Goal: Task Accomplishment & Management: Use online tool/utility

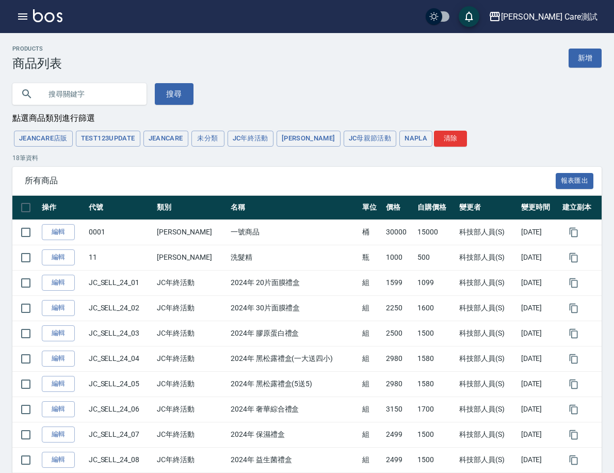
click at [0, 0] on link "商品進貨作業" at bounding box center [0, 0] width 0 height 0
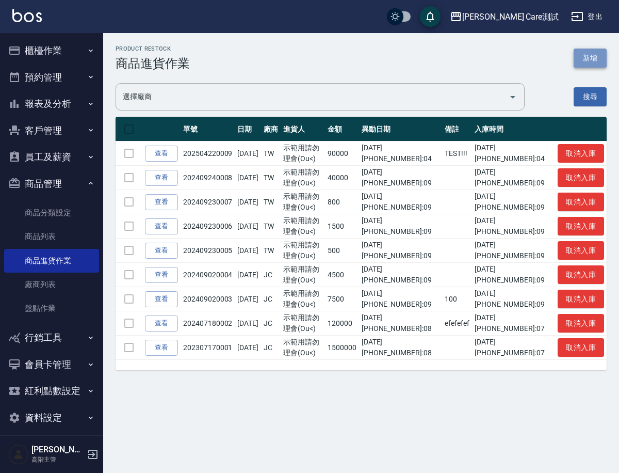
click at [586, 58] on button "新增" at bounding box center [590, 58] width 33 height 19
click at [87, 338] on icon "button" at bounding box center [91, 337] width 8 height 8
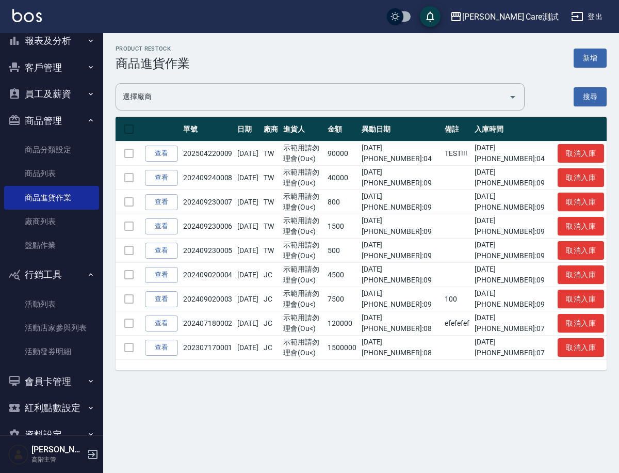
scroll to position [88, 0]
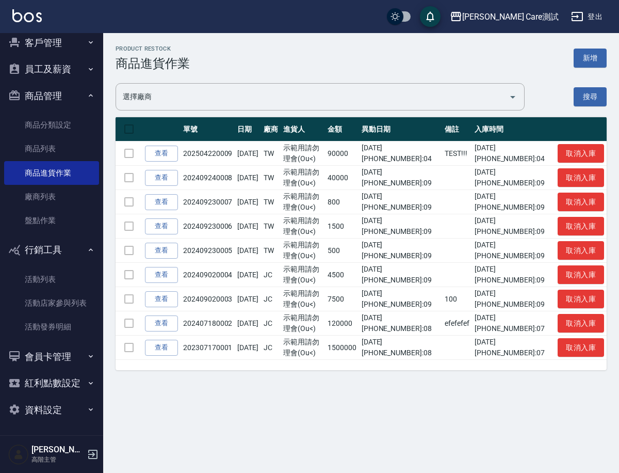
click at [88, 361] on button "會員卡管理" at bounding box center [51, 356] width 95 height 27
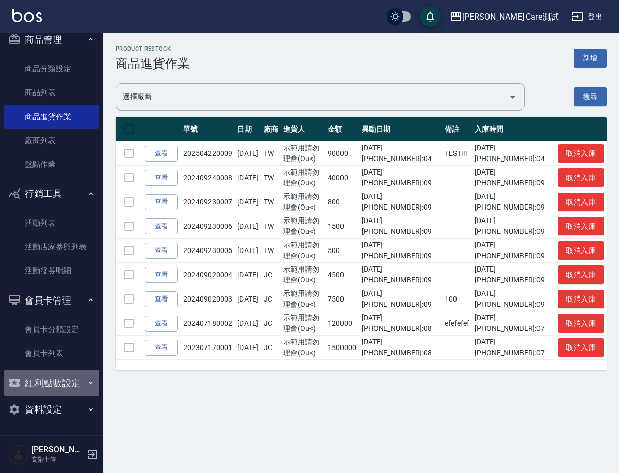
click at [89, 384] on icon "button" at bounding box center [91, 382] width 8 height 8
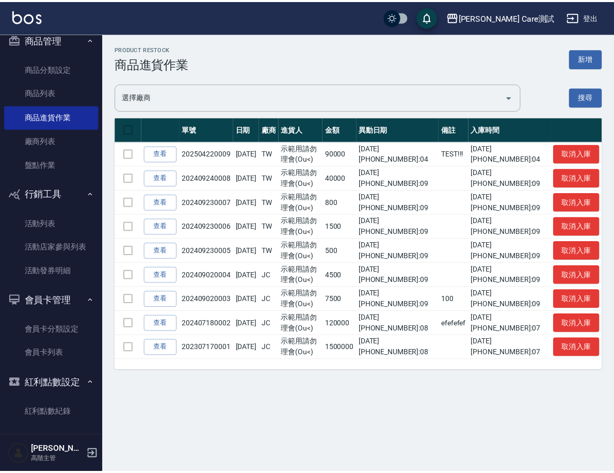
scroll to position [176, 0]
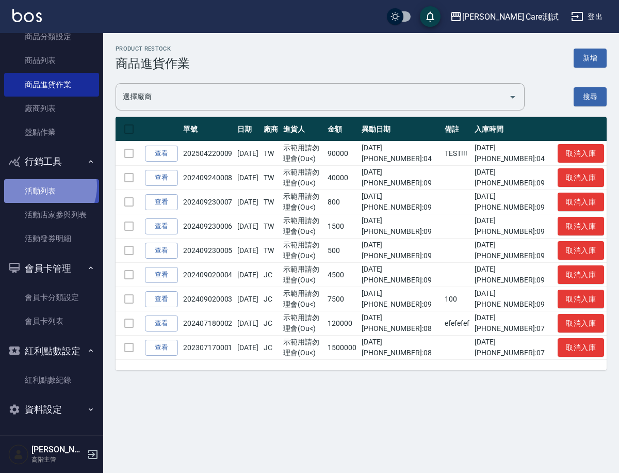
click at [43, 186] on link "活動列表" at bounding box center [51, 191] width 95 height 24
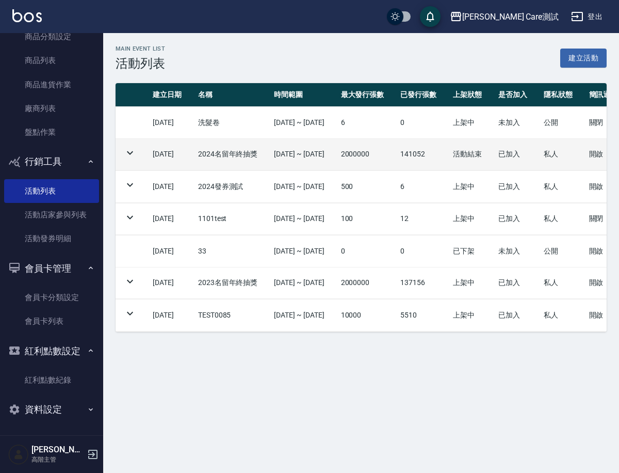
click at [132, 152] on icon at bounding box center [130, 153] width 6 height 4
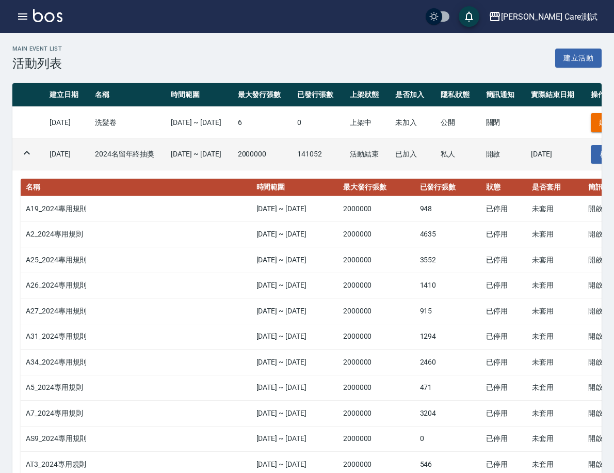
click at [33, 152] on icon at bounding box center [27, 153] width 12 height 12
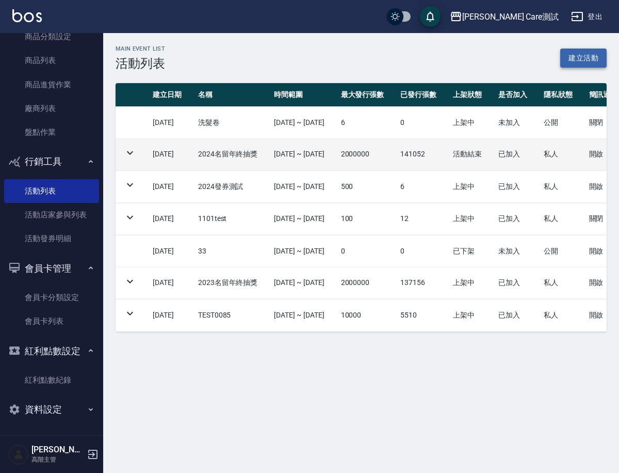
click at [581, 59] on link "建立活動" at bounding box center [584, 58] width 46 height 19
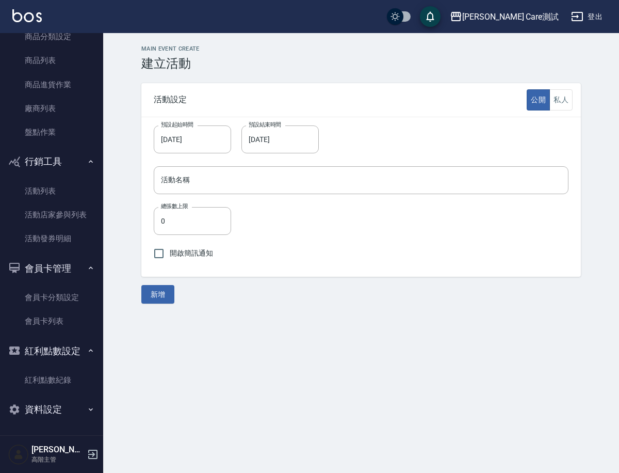
click at [275, 75] on div "Main Event Create 建立活動 活動設定 公開 私人 預設起始時間 [DATE] 預設起始時間 預設結束時間 [DATE] 預設結束時間 活動名…" at bounding box center [361, 178] width 465 height 266
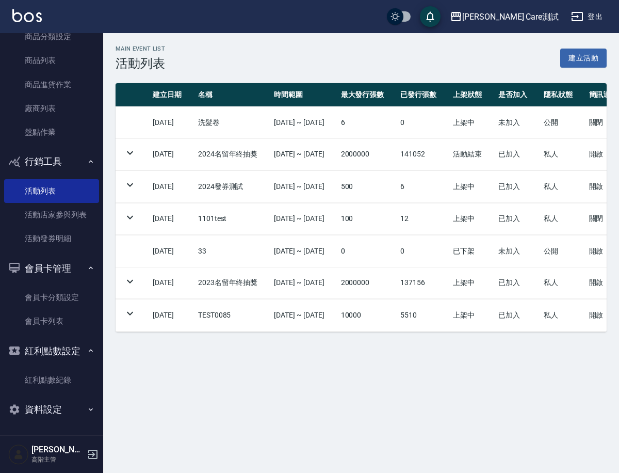
click at [383, 62] on div "Main Event List 活動列表 建立活動" at bounding box center [361, 57] width 491 height 25
click at [58, 218] on link "活動店家參與列表" at bounding box center [51, 215] width 95 height 24
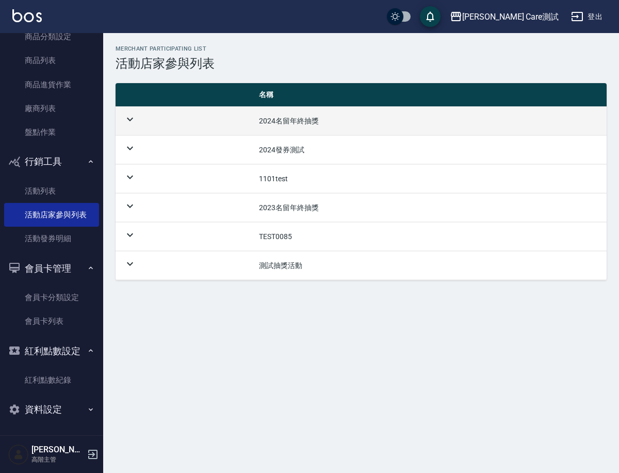
click at [126, 122] on icon at bounding box center [130, 119] width 12 height 12
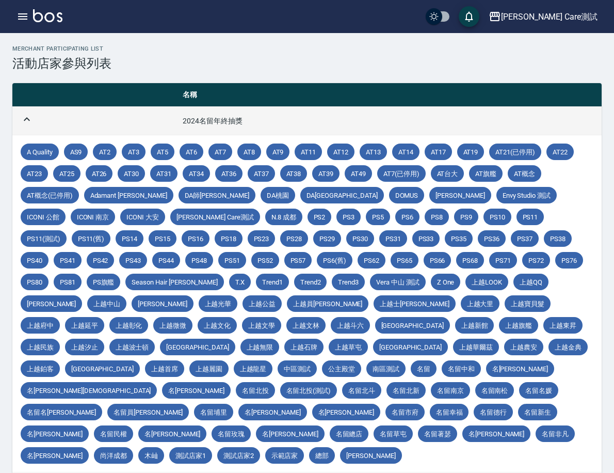
click at [33, 122] on icon at bounding box center [27, 119] width 12 height 12
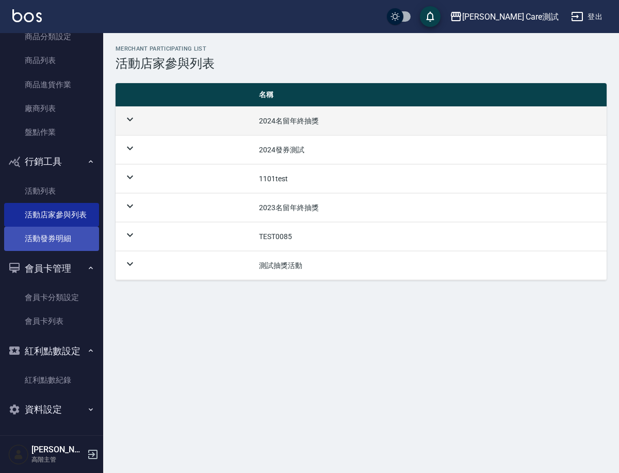
click at [43, 244] on link "活動發券明細" at bounding box center [51, 239] width 95 height 24
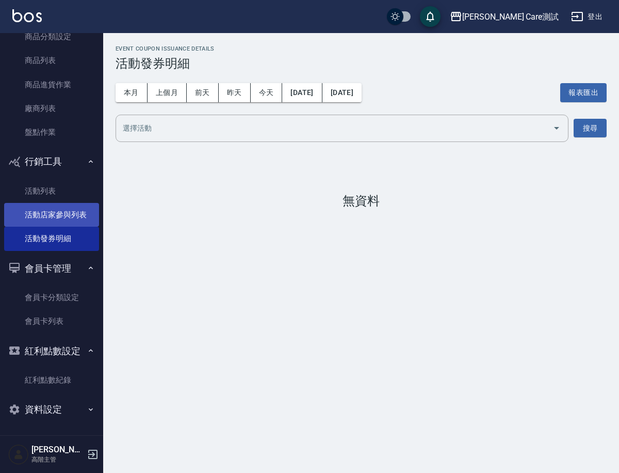
click at [57, 210] on link "活動店家參與列表" at bounding box center [51, 215] width 95 height 24
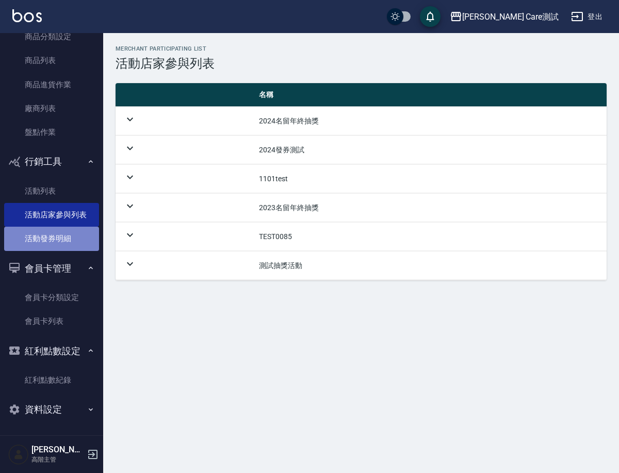
click at [63, 246] on link "活動發券明細" at bounding box center [51, 239] width 95 height 24
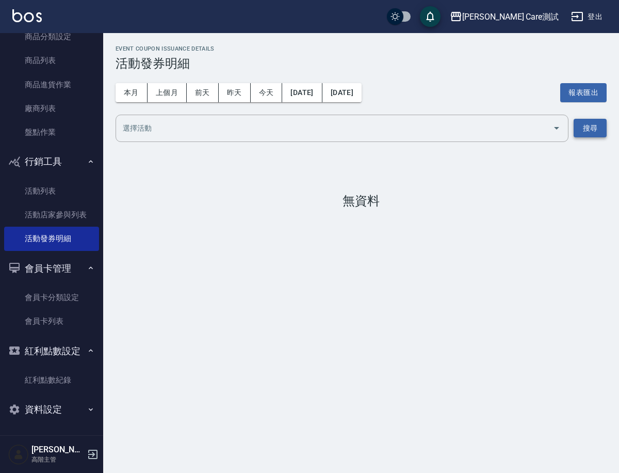
click at [588, 125] on button "搜尋" at bounding box center [590, 128] width 33 height 19
click at [281, 313] on div "event coupon issuance details 活動發券明細 本月 上個月 [DATE] [DATE] [DATE] [DATE] [DATE] …" at bounding box center [309, 236] width 619 height 473
click at [43, 303] on link "會員卡分類設定" at bounding box center [51, 297] width 95 height 24
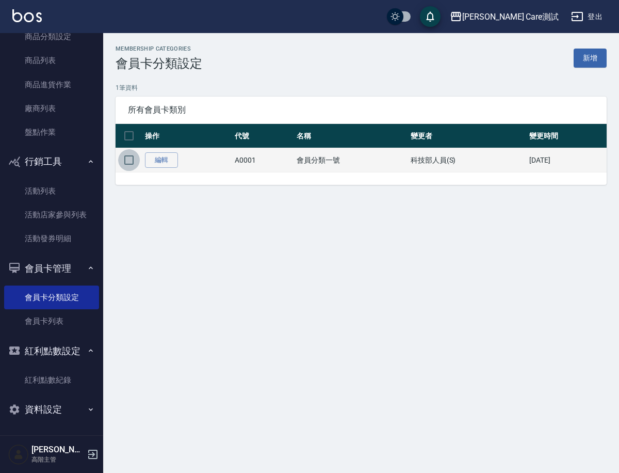
click at [129, 159] on input "checkbox" at bounding box center [129, 160] width 22 height 22
checkbox input "true"
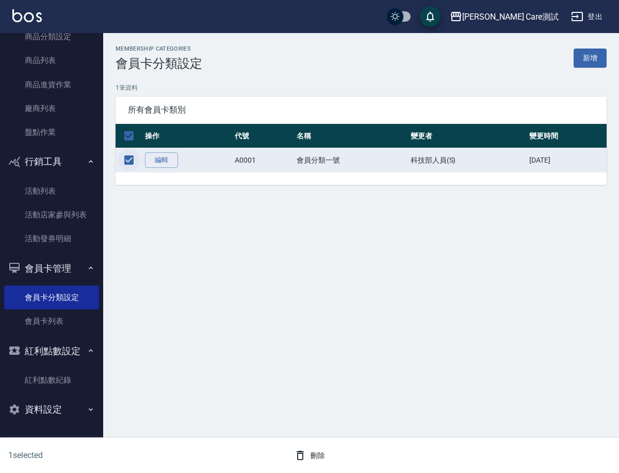
click at [129, 159] on input "checkbox" at bounding box center [129, 160] width 22 height 22
checkbox input "false"
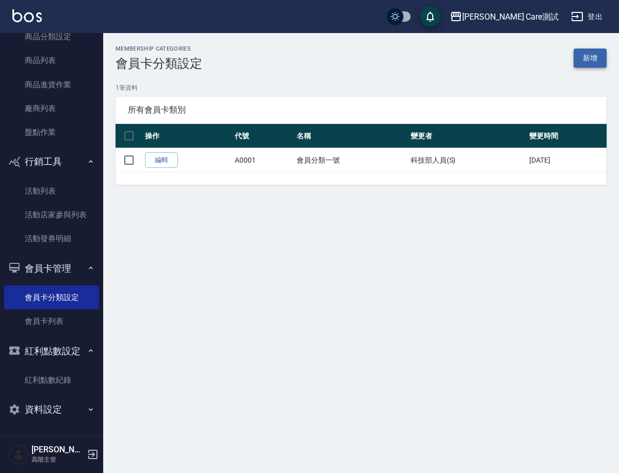
click at [586, 58] on link "新增" at bounding box center [590, 58] width 33 height 19
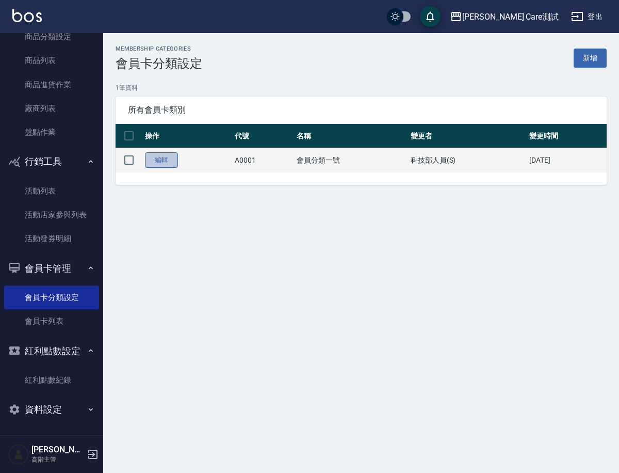
click at [166, 157] on link "編輯" at bounding box center [161, 160] width 33 height 16
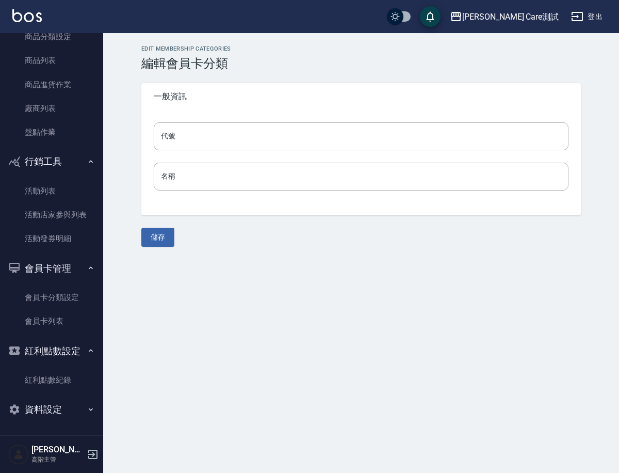
type input "A0001"
type input "會員分類一號"
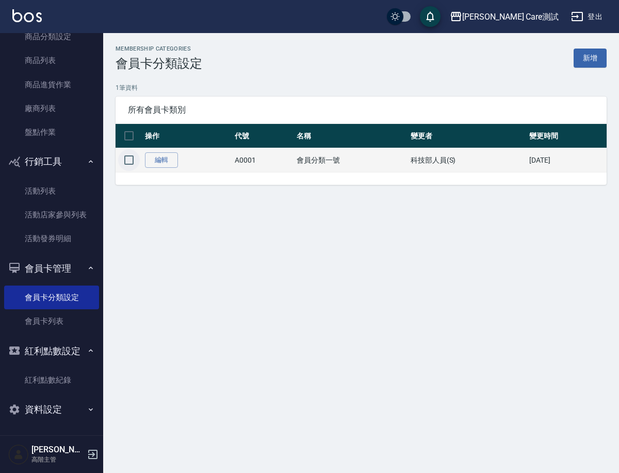
click at [128, 161] on input "checkbox" at bounding box center [129, 160] width 22 height 22
checkbox input "true"
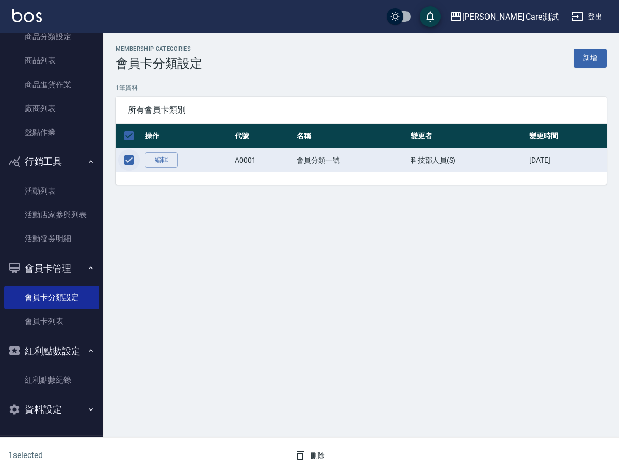
click at [128, 161] on input "checkbox" at bounding box center [129, 160] width 22 height 22
checkbox input "false"
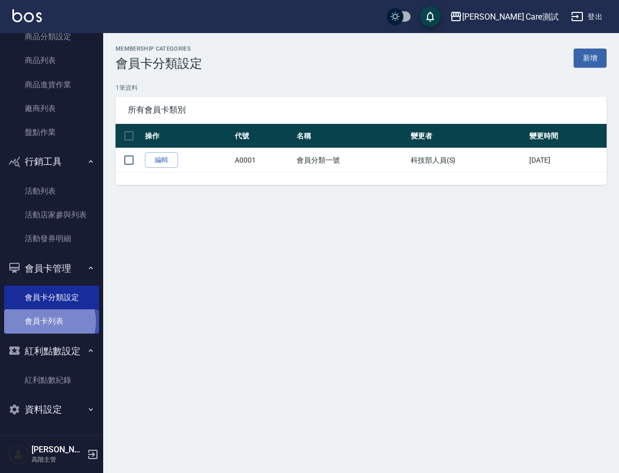
click at [44, 322] on link "會員卡列表" at bounding box center [51, 321] width 95 height 24
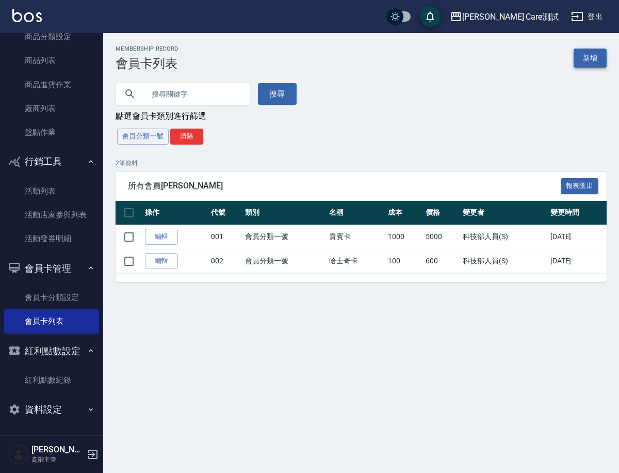
click at [597, 56] on link "新增" at bounding box center [590, 58] width 33 height 19
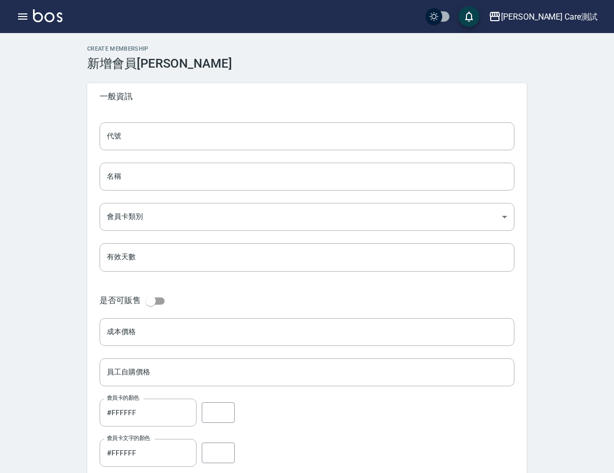
click at [0, 0] on link "會員卡列表" at bounding box center [0, 0] width 0 height 0
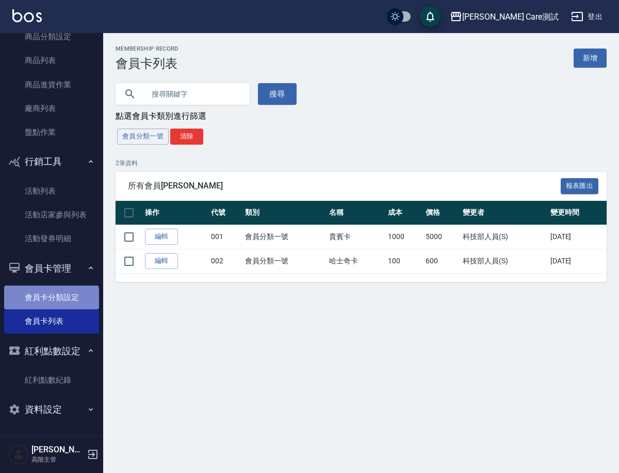
click at [51, 302] on link "會員卡分類設定" at bounding box center [51, 297] width 95 height 24
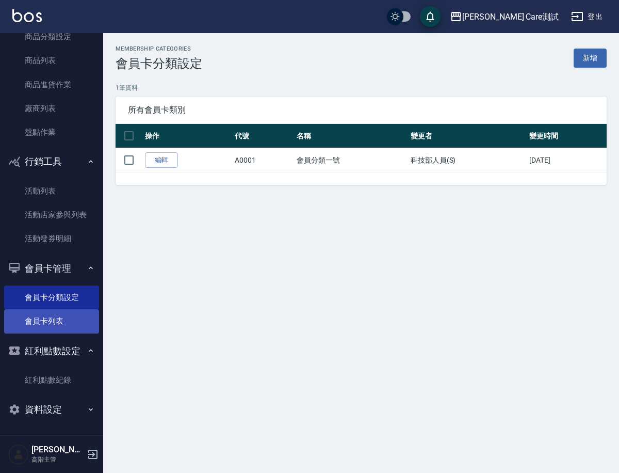
click at [52, 329] on link "會員卡列表" at bounding box center [51, 321] width 95 height 24
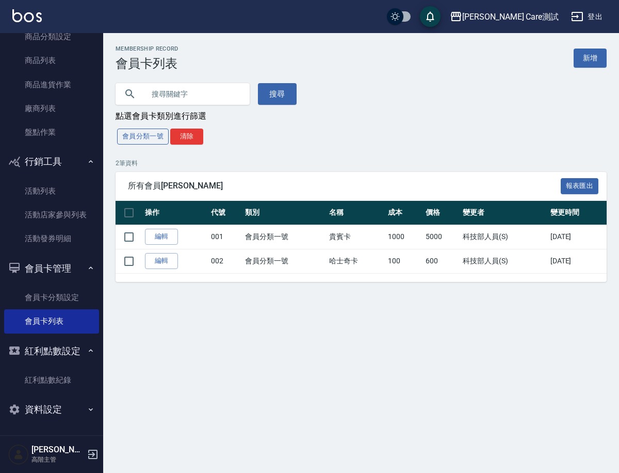
click at [130, 143] on button "會員分類一號" at bounding box center [143, 137] width 52 height 16
click at [130, 143] on div "會員分類一號 清除" at bounding box center [361, 136] width 491 height 19
click at [183, 139] on button "清除" at bounding box center [186, 137] width 33 height 16
click at [54, 387] on link "紅利點數紀錄" at bounding box center [51, 380] width 95 height 24
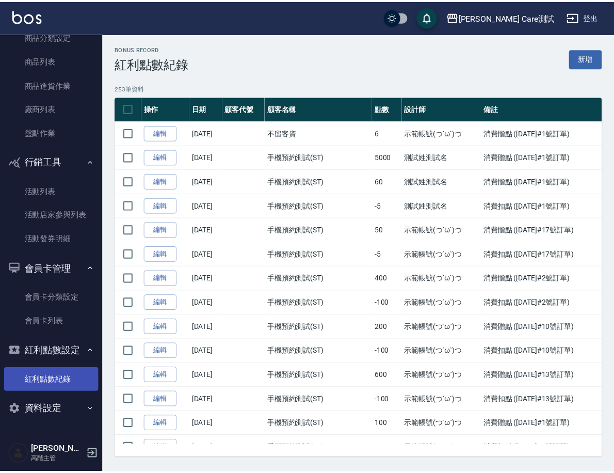
scroll to position [6, 0]
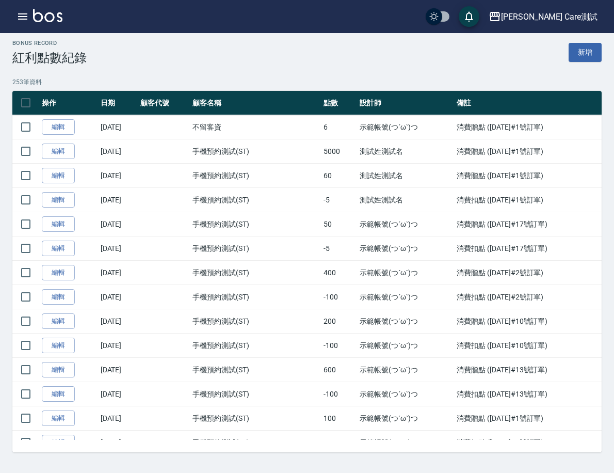
click at [0, 0] on button "資料設定" at bounding box center [0, 0] width 0 height 0
click at [0, 0] on button "紅利點數設定" at bounding box center [0, 0] width 0 height 0
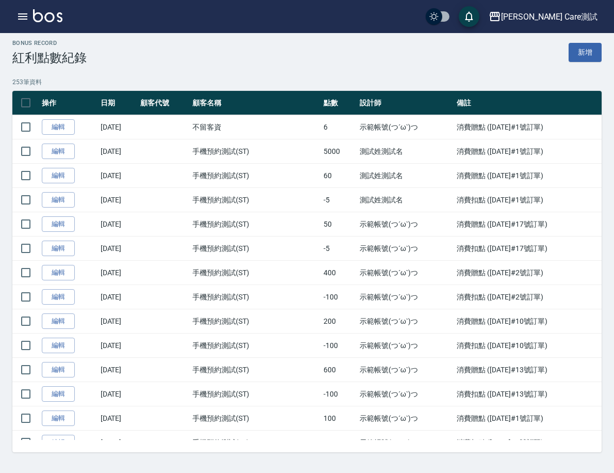
click at [0, 0] on button "會員卡管理" at bounding box center [0, 0] width 0 height 0
click at [0, 0] on button "行銷工具" at bounding box center [0, 0] width 0 height 0
click at [0, 0] on button "資料設定" at bounding box center [0, 0] width 0 height 0
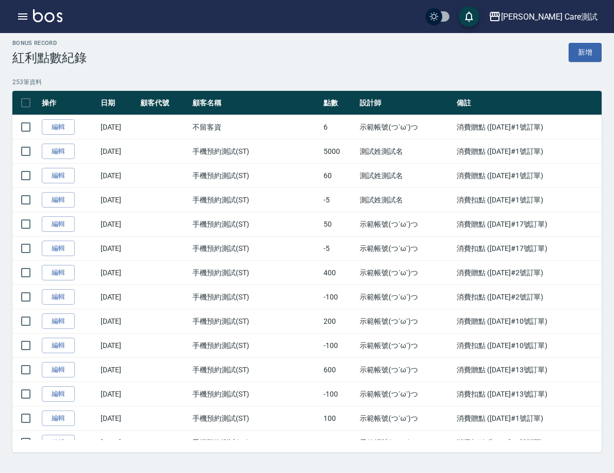
click at [0, 0] on link "服務分類設定" at bounding box center [0, 0] width 0 height 0
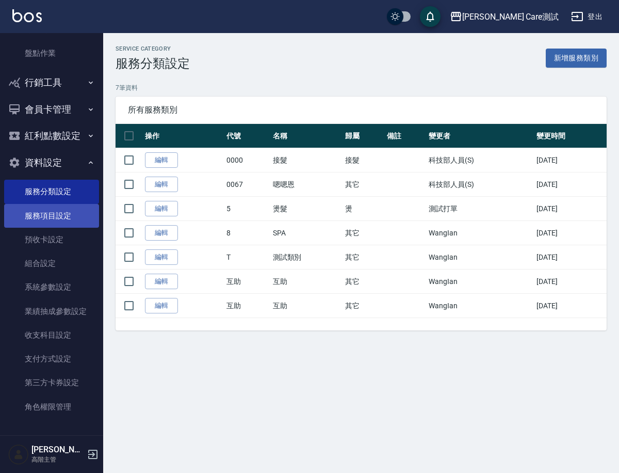
click at [30, 222] on link "服務項目設定" at bounding box center [51, 216] width 95 height 24
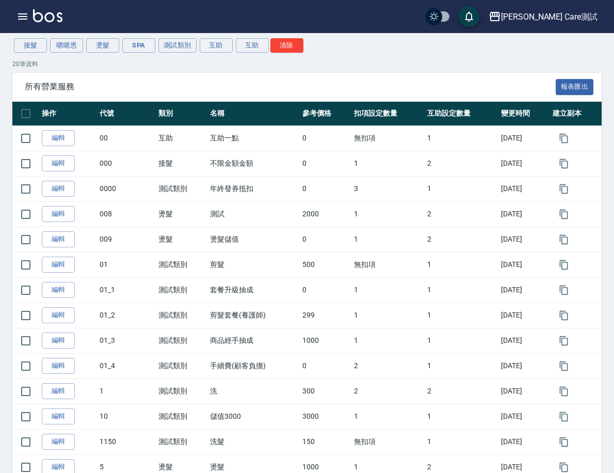
scroll to position [303, 0]
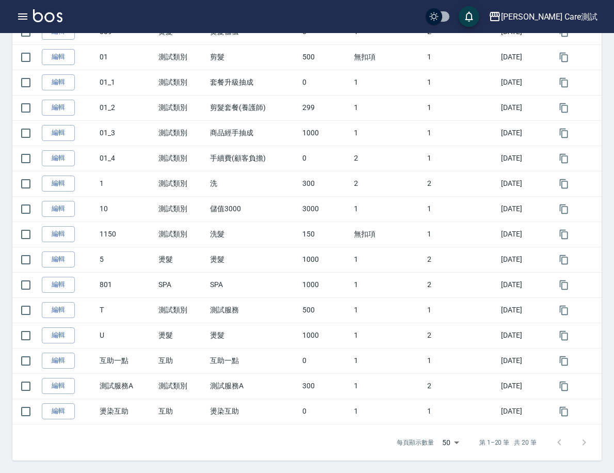
click at [0, 0] on link "預收卡設定" at bounding box center [0, 0] width 0 height 0
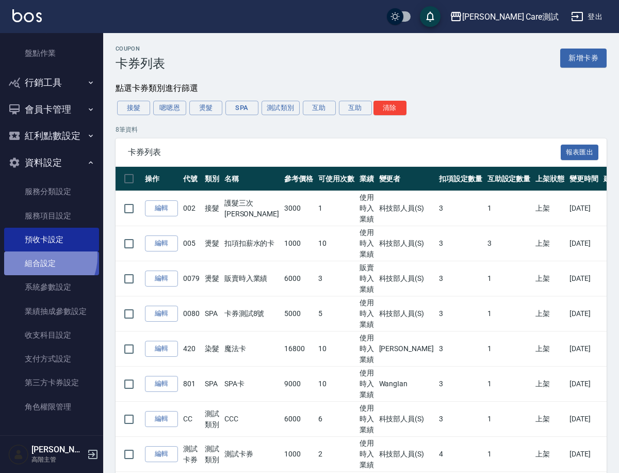
click at [40, 257] on link "組合設定" at bounding box center [51, 263] width 95 height 24
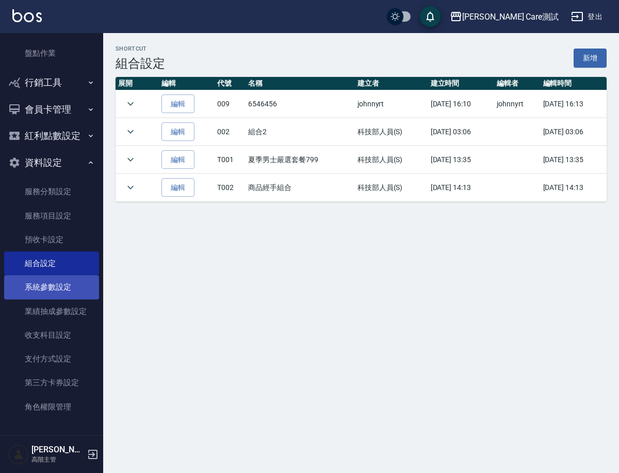
click at [54, 287] on link "系統參數設定" at bounding box center [51, 287] width 95 height 24
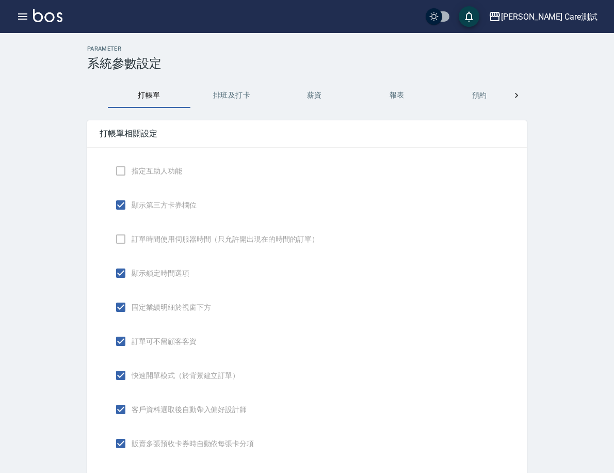
click at [0, 0] on link "業績抽成參數設定" at bounding box center [0, 0] width 0 height 0
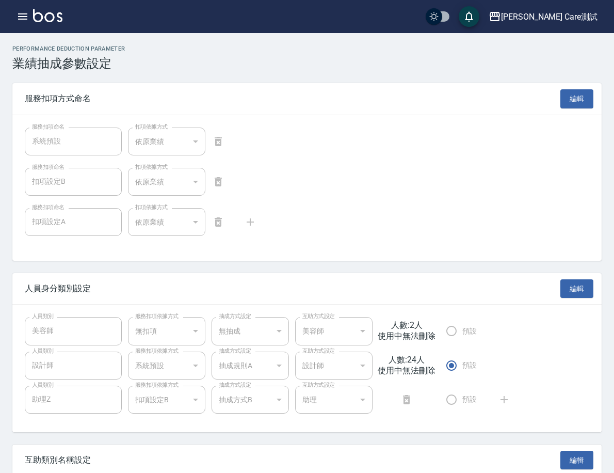
click at [0, 0] on link "收支科目設定" at bounding box center [0, 0] width 0 height 0
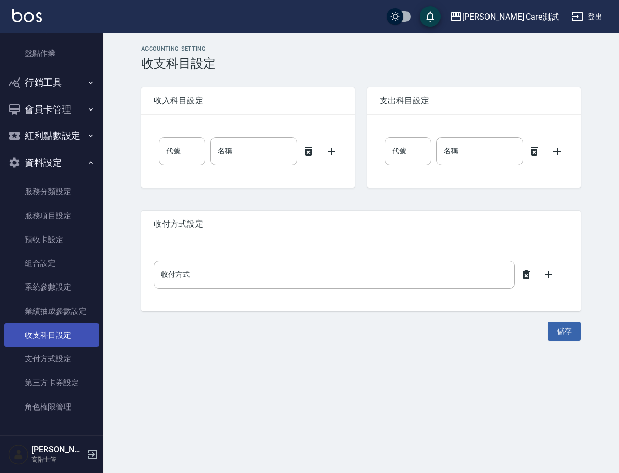
type input "0"
type input "售貨費用"
type input "0"
type input "售貨費用"
type input "零用金"
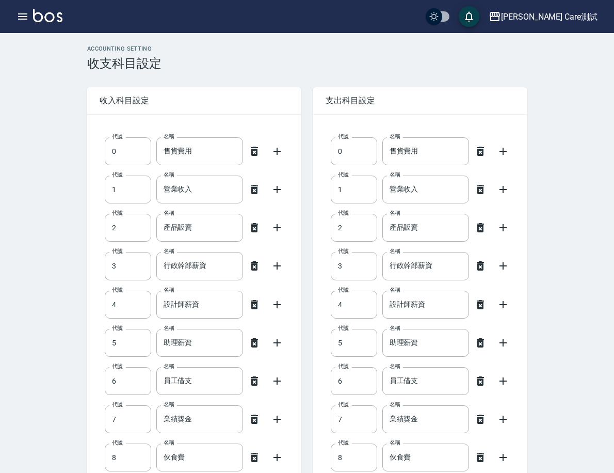
click at [0, 0] on link "支付方式設定" at bounding box center [0, 0] width 0 height 0
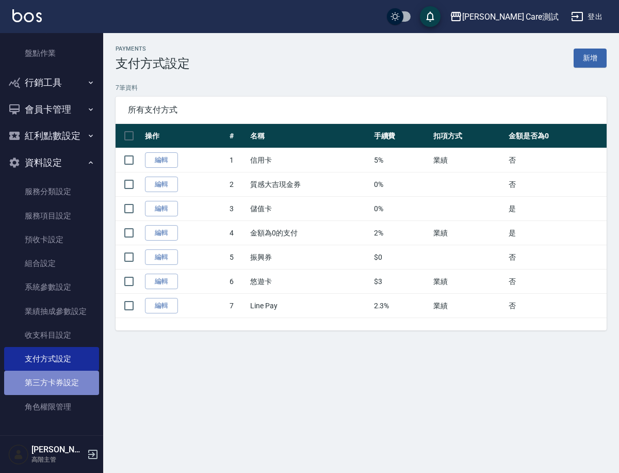
click at [57, 381] on link "第三方卡券設定" at bounding box center [51, 383] width 95 height 24
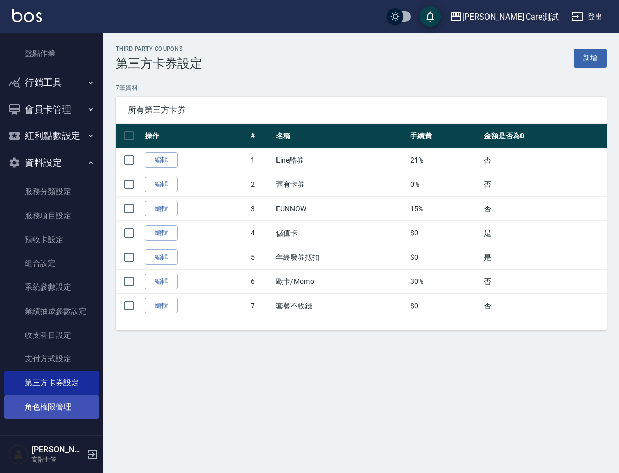
click at [57, 399] on link "角色權限管理" at bounding box center [51, 407] width 95 height 24
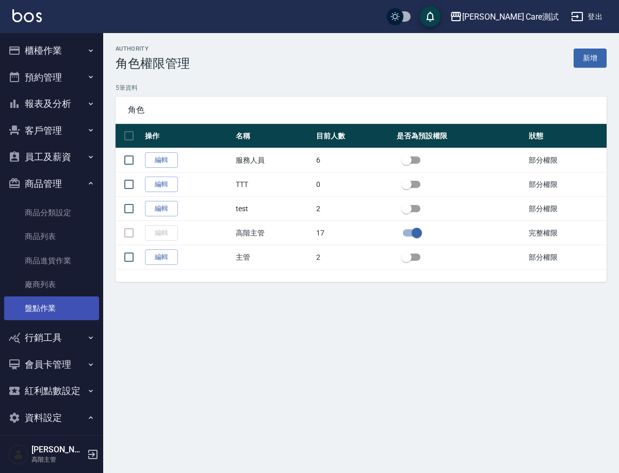
click at [47, 304] on link "盤點作業" at bounding box center [51, 308] width 95 height 24
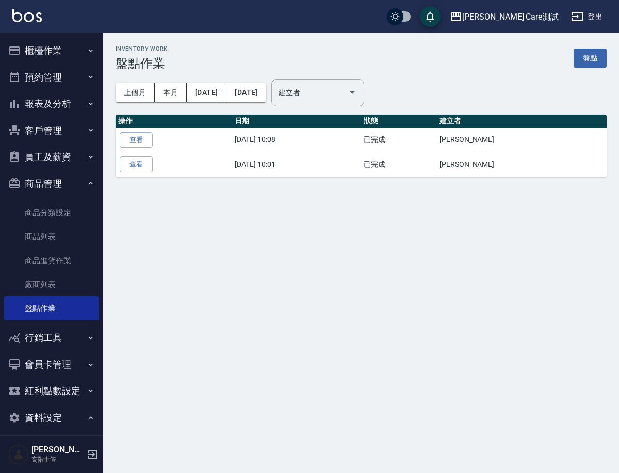
click at [313, 232] on div "Inventory Work 盤點作業 盤點 上個月 本月 [DATE] [DATE] 建立者 建立者 操作 日期 狀態 建立者 查看 [DATE] 10:0…" at bounding box center [309, 236] width 619 height 473
click at [79, 340] on button "行銷工具" at bounding box center [51, 337] width 95 height 27
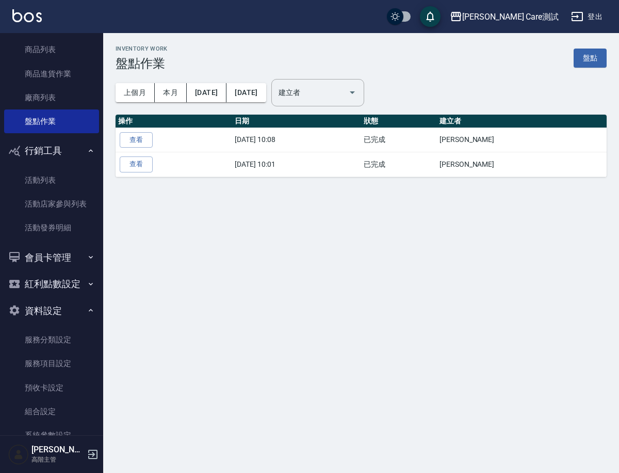
scroll to position [224, 0]
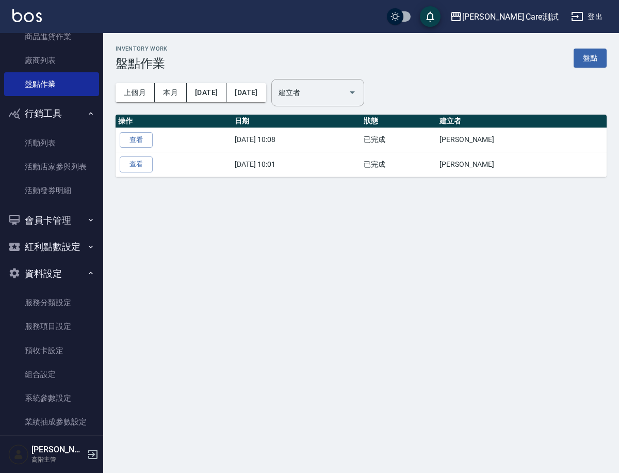
click at [62, 220] on button "會員卡管理" at bounding box center [51, 220] width 95 height 27
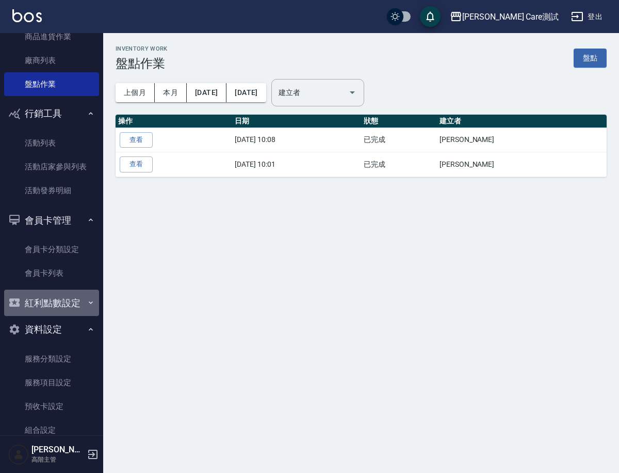
click at [82, 311] on button "紅利點數設定" at bounding box center [51, 303] width 95 height 27
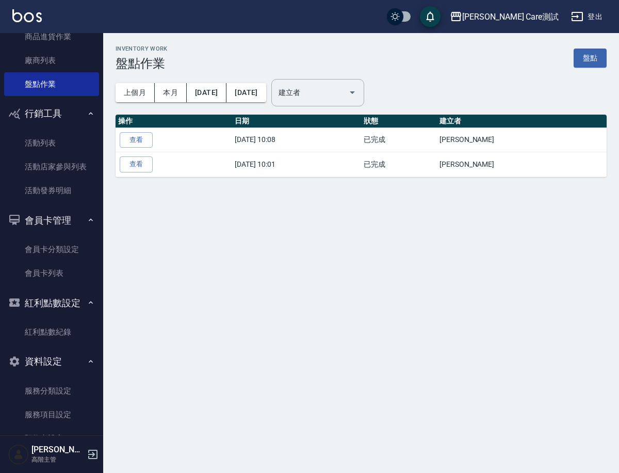
click at [82, 311] on button "紅利點數設定" at bounding box center [51, 303] width 95 height 27
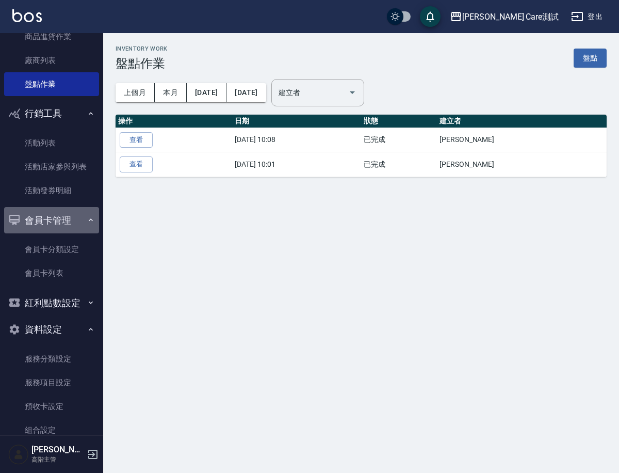
click at [80, 219] on button "會員卡管理" at bounding box center [51, 220] width 95 height 27
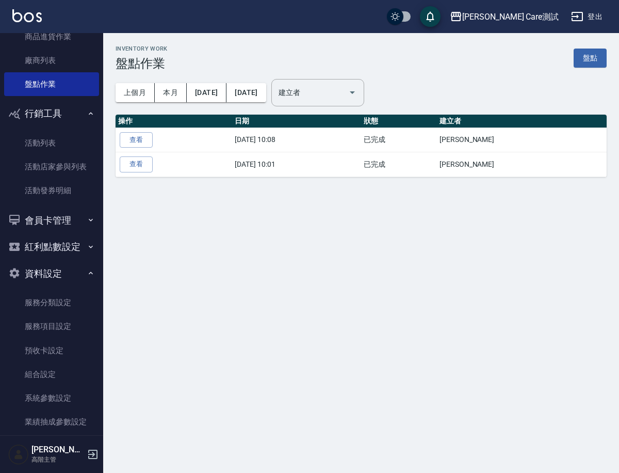
click at [88, 109] on icon "button" at bounding box center [91, 113] width 8 height 8
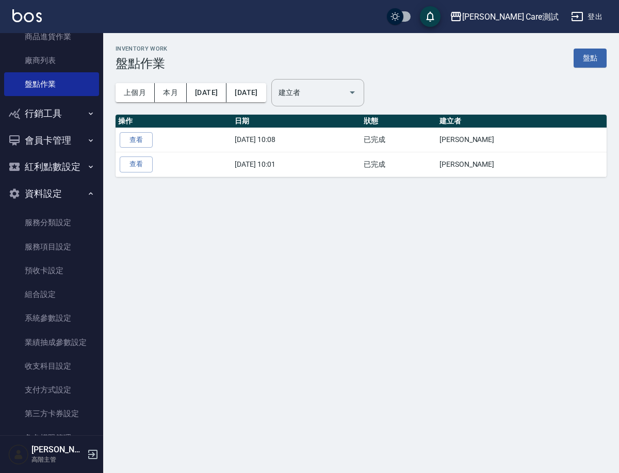
click at [87, 193] on icon "button" at bounding box center [91, 193] width 8 height 8
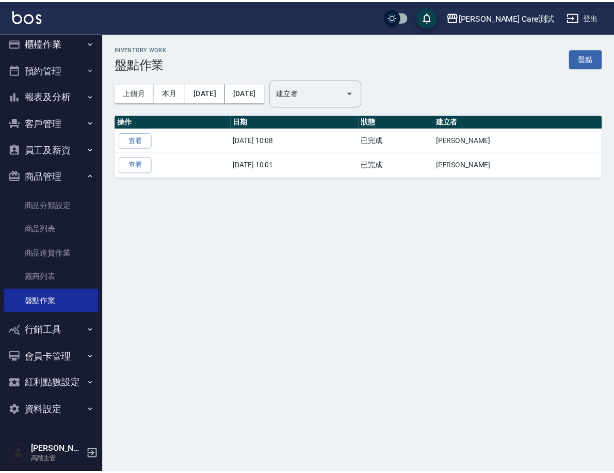
scroll to position [0, 0]
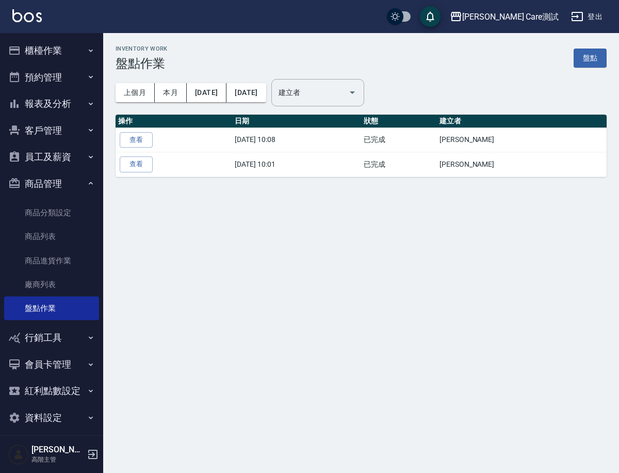
click at [346, 274] on div "Inventory Work 盤點作業 盤點 上個月 本月 [DATE] [DATE] 建立者 建立者 操作 日期 狀態 建立者 查看 [DATE] 10:0…" at bounding box center [309, 236] width 619 height 473
click at [339, 94] on input "建立者" at bounding box center [310, 93] width 68 height 18
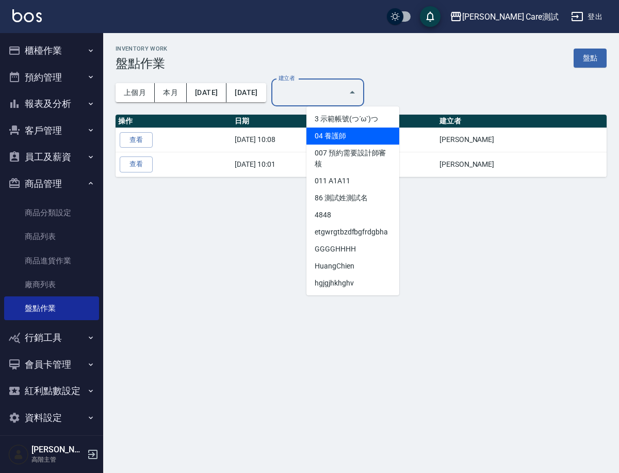
click at [341, 133] on li "04 養護師" at bounding box center [353, 135] width 93 height 17
type input "養護師"
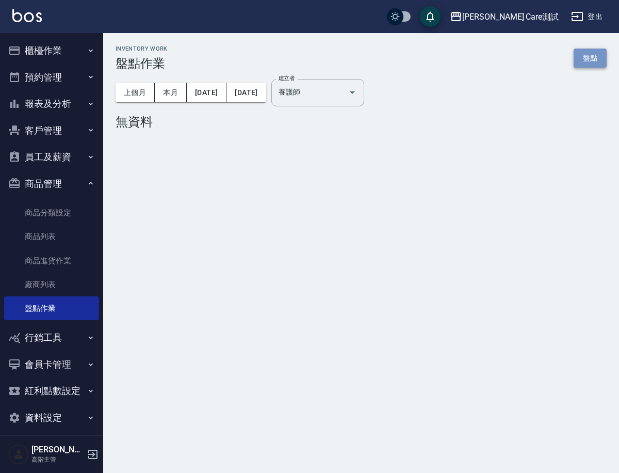
click at [590, 55] on link "盤點" at bounding box center [590, 58] width 33 height 19
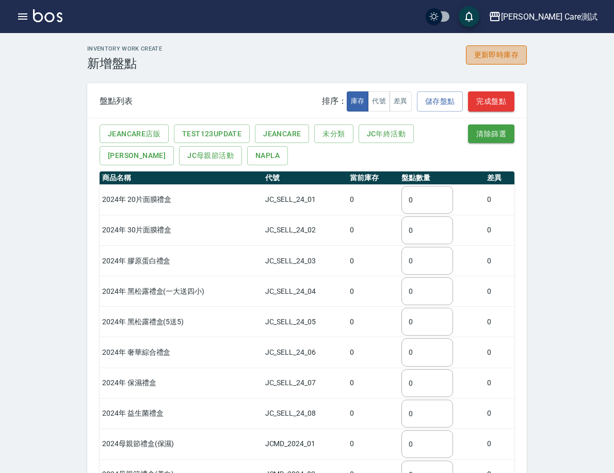
click at [527, 59] on button "更新即時庫存" at bounding box center [496, 54] width 61 height 19
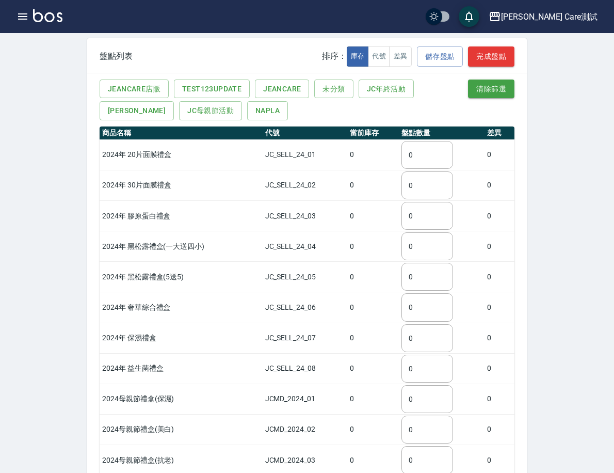
scroll to position [317, 0]
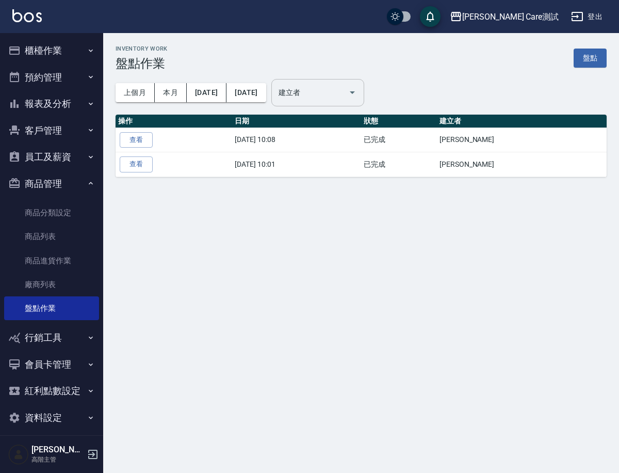
click at [325, 98] on input "建立者" at bounding box center [310, 93] width 68 height 18
click at [219, 264] on div "Inventory Work 盤點作業 盤點 上個月 本月 [DATE] [DATE] 建立者 建立者 操作 日期 狀態 建立者 查看 [DATE] 10:0…" at bounding box center [309, 236] width 619 height 473
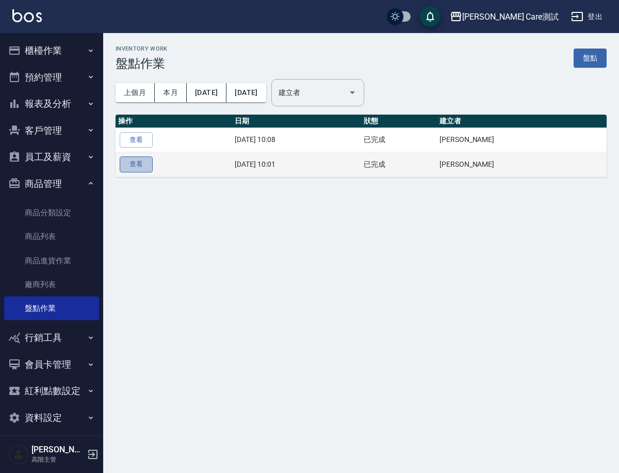
click at [138, 166] on link "查看" at bounding box center [136, 164] width 33 height 16
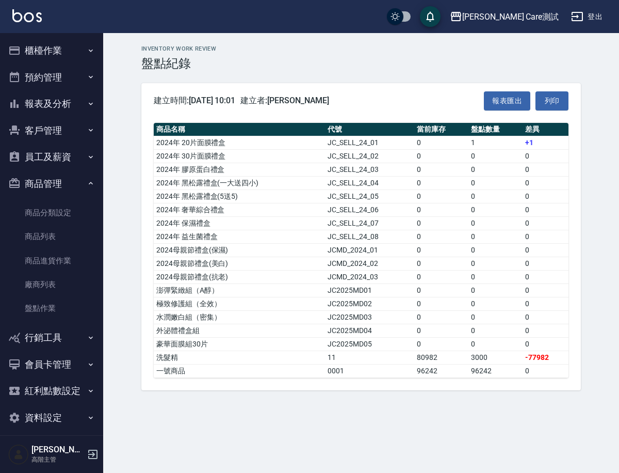
click at [579, 54] on div "Inventory Work review 盤點紀錄" at bounding box center [361, 57] width 440 height 25
click at [459, 399] on div "[PERSON_NAME] Care測試 盤點紀錄 列印時間： [DATE][PHONE_NUMBER]:57 建立時間:[DATE][PHONE_NUMBE…" at bounding box center [361, 218] width 516 height 370
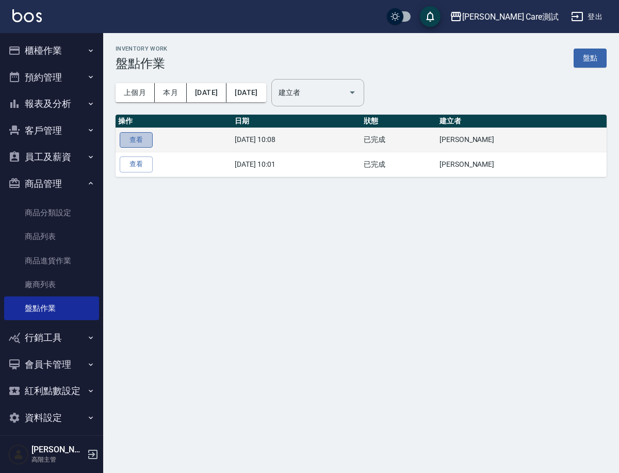
click at [140, 142] on link "查看" at bounding box center [136, 140] width 33 height 16
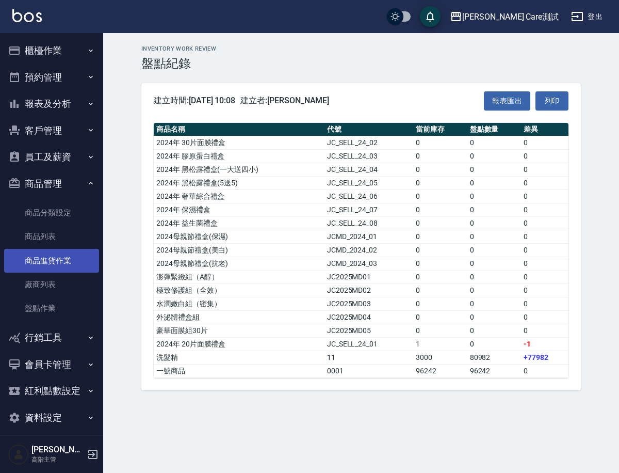
click at [46, 250] on link "商品進貨作業" at bounding box center [51, 261] width 95 height 24
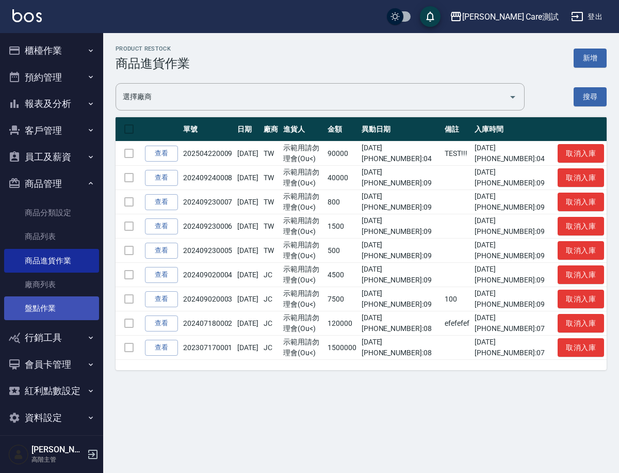
click at [79, 299] on link "盤點作業" at bounding box center [51, 308] width 95 height 24
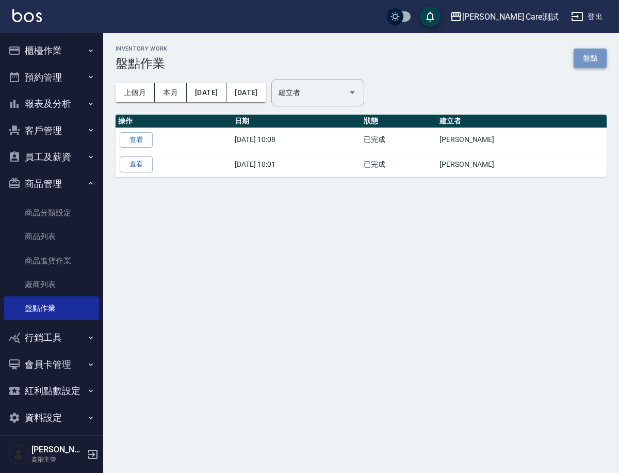
click at [598, 64] on link "盤點" at bounding box center [590, 58] width 33 height 19
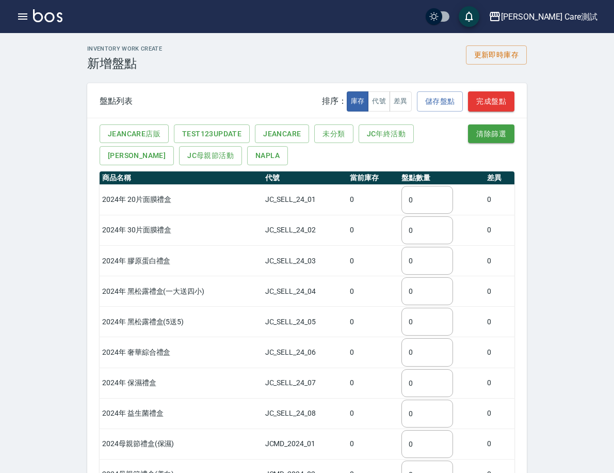
click at [0, 0] on button "商品管理" at bounding box center [0, 0] width 0 height 0
click at [0, 0] on button "行銷工具" at bounding box center [0, 0] width 0 height 0
click at [0, 0] on link "活動列表" at bounding box center [0, 0] width 0 height 0
